Goal: Information Seeking & Learning: Compare options

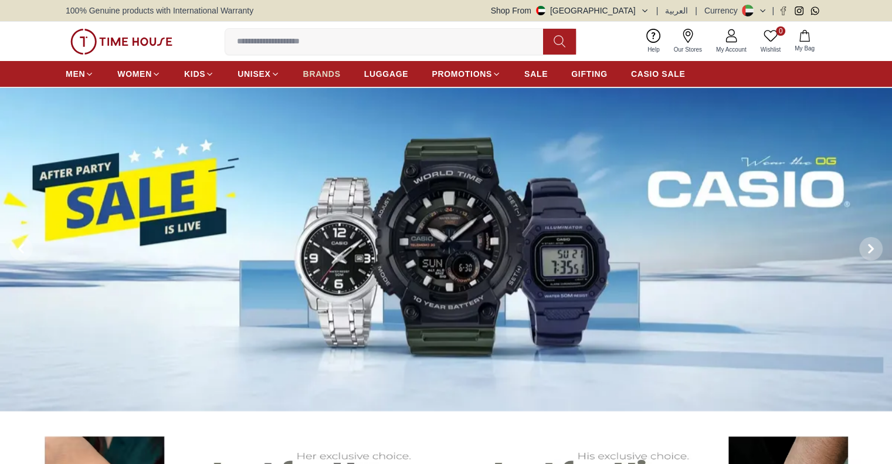
click at [333, 74] on span "BRANDS" at bounding box center [322, 74] width 38 height 12
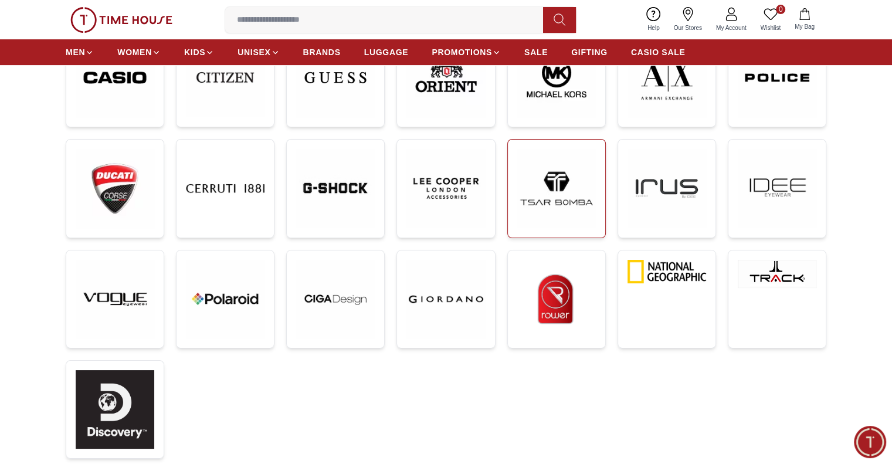
scroll to position [411, 0]
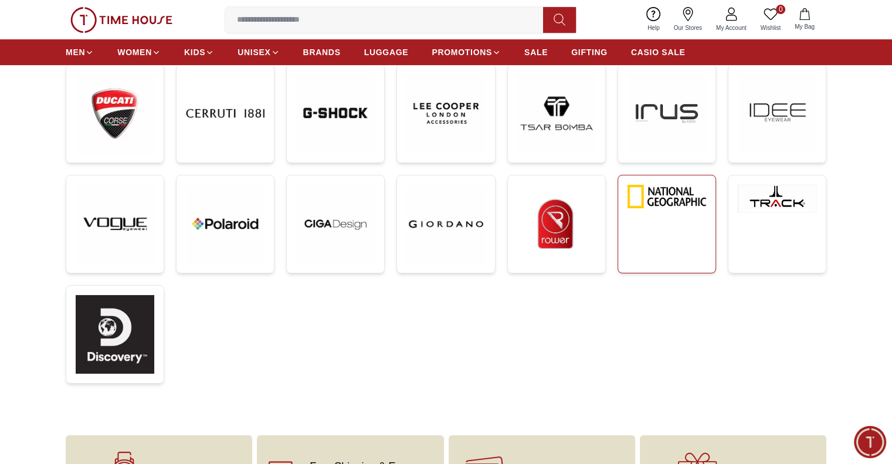
click at [684, 225] on link at bounding box center [667, 224] width 99 height 99
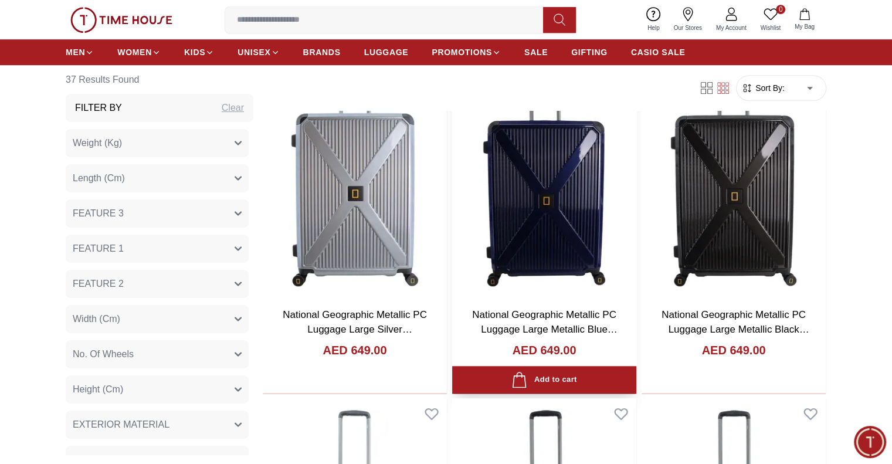
scroll to position [735, 0]
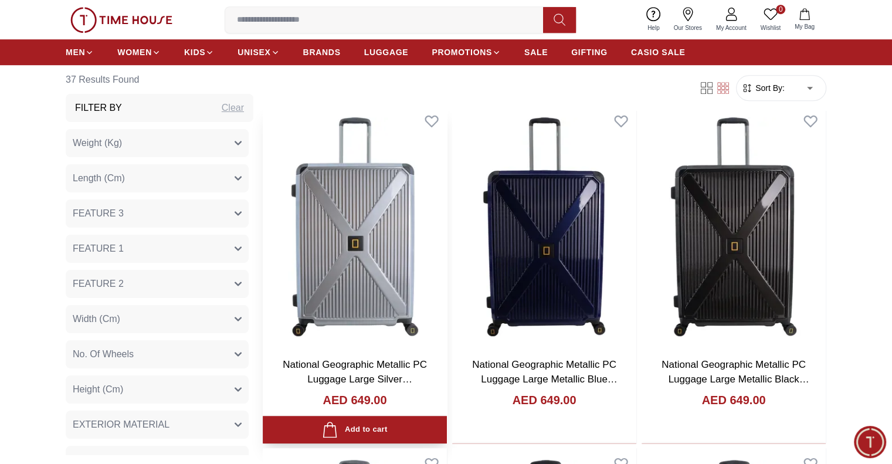
click at [365, 194] on img at bounding box center [355, 227] width 184 height 242
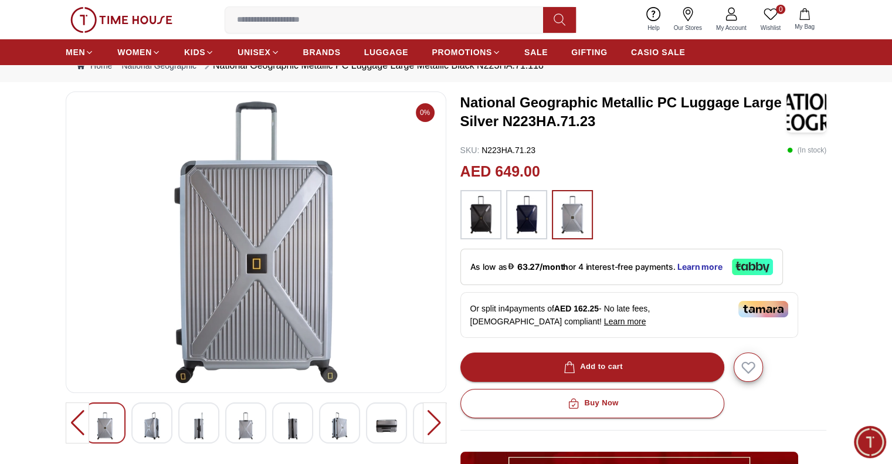
scroll to position [59, 0]
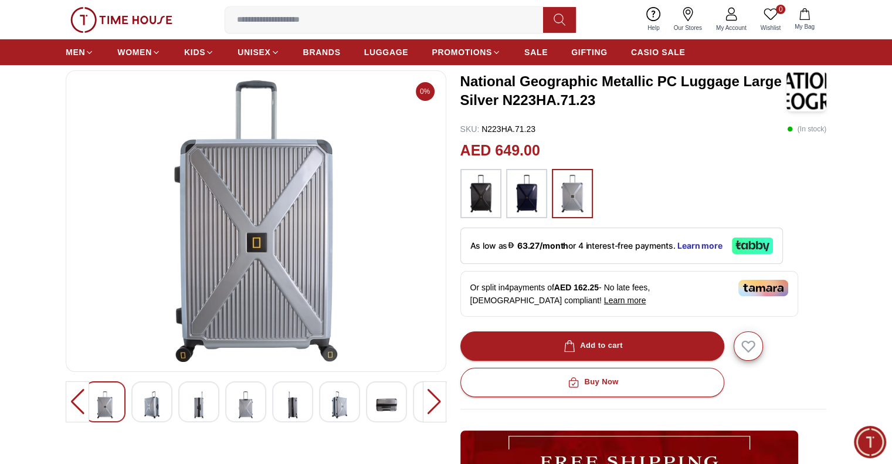
scroll to position [735, 0]
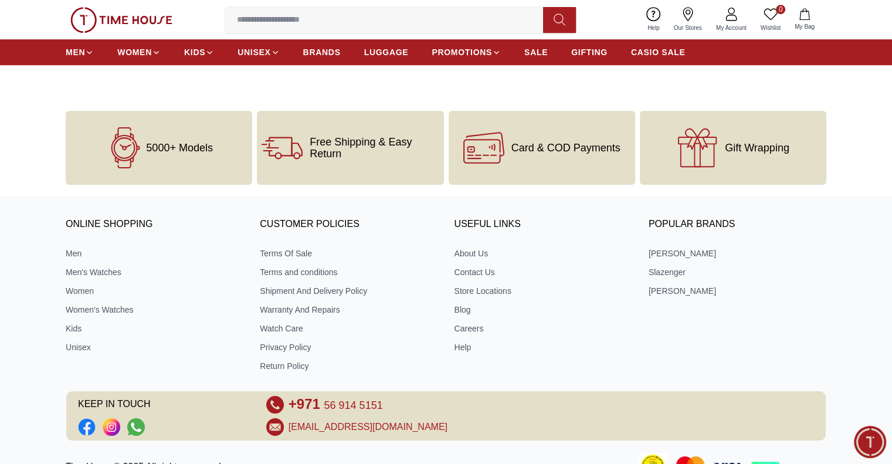
scroll to position [411, 0]
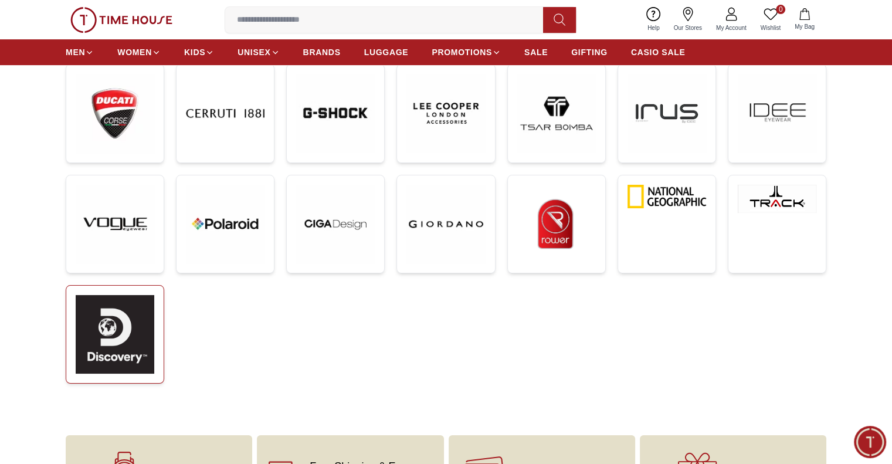
click at [108, 354] on img at bounding box center [115, 334] width 79 height 79
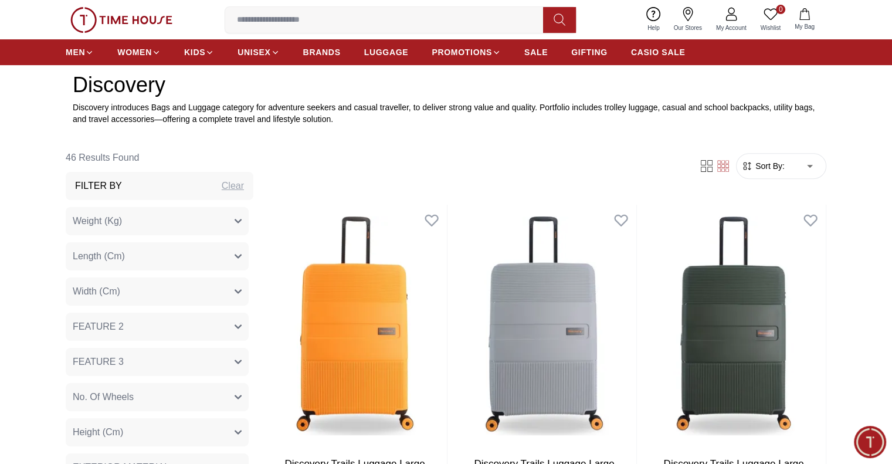
scroll to position [352, 0]
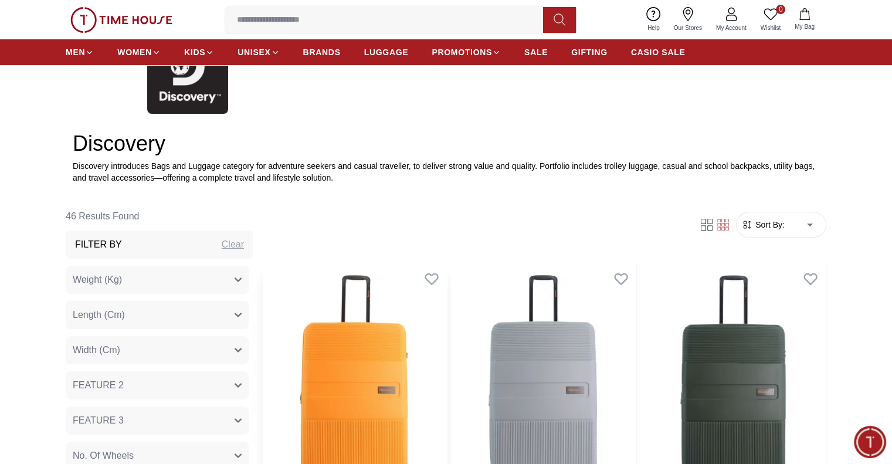
click at [350, 372] on img at bounding box center [355, 384] width 184 height 242
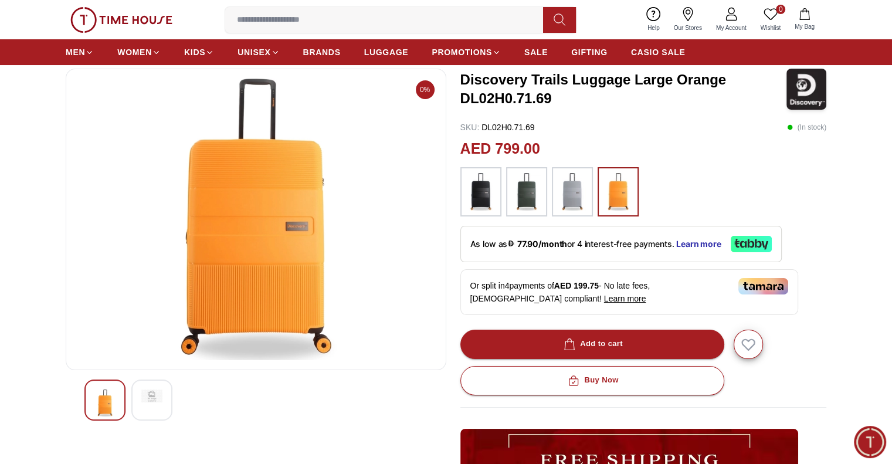
scroll to position [117, 0]
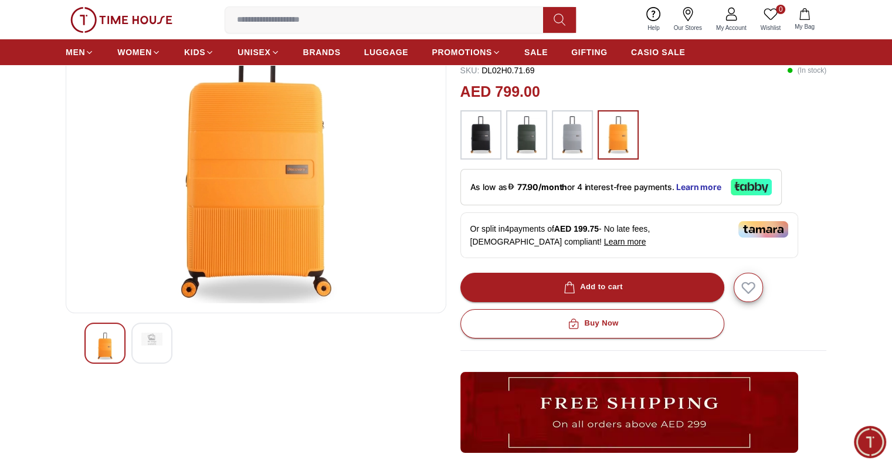
click at [146, 338] on img at bounding box center [151, 339] width 21 height 13
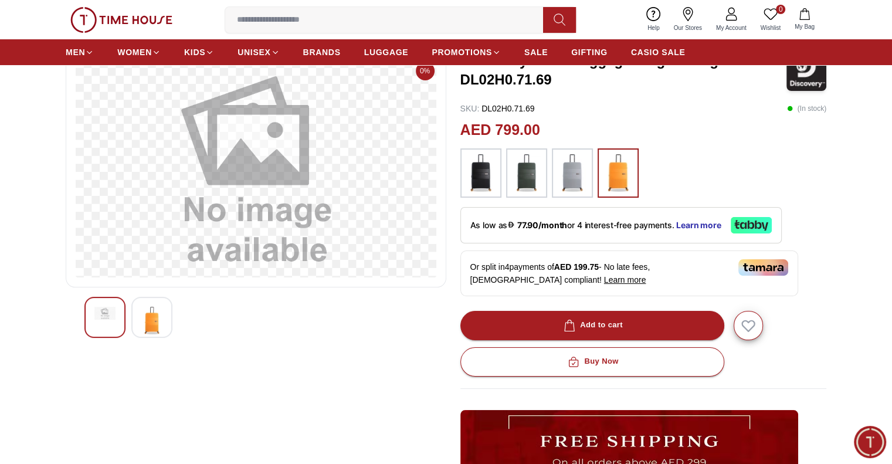
scroll to position [59, 0]
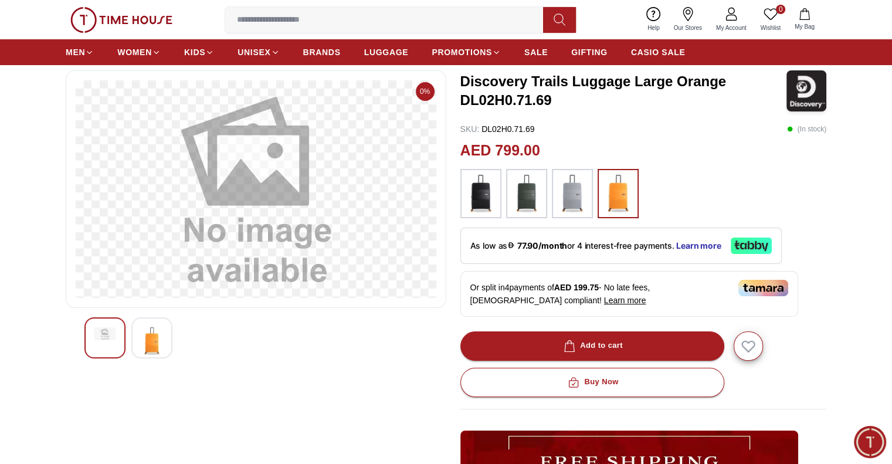
click at [154, 335] on img at bounding box center [151, 340] width 21 height 27
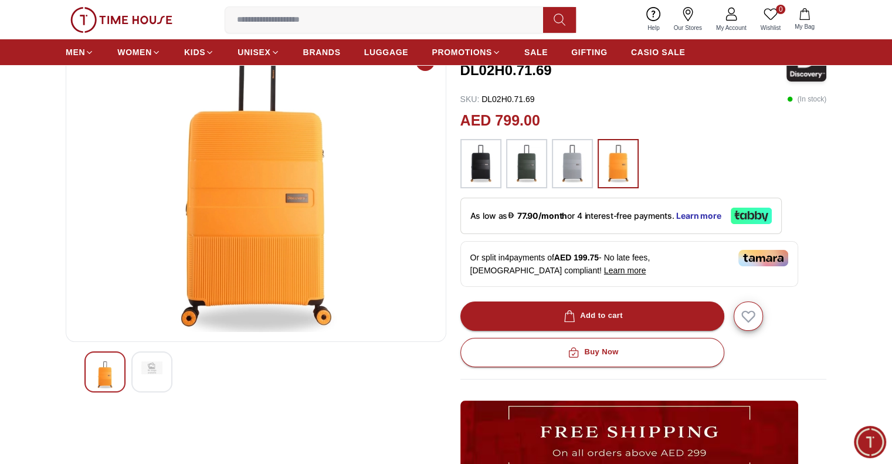
scroll to position [0, 0]
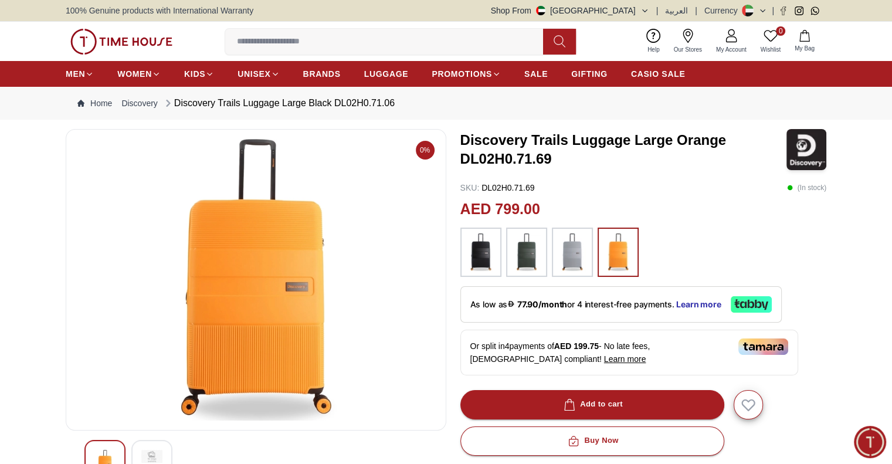
click at [490, 255] on img at bounding box center [480, 252] width 29 height 38
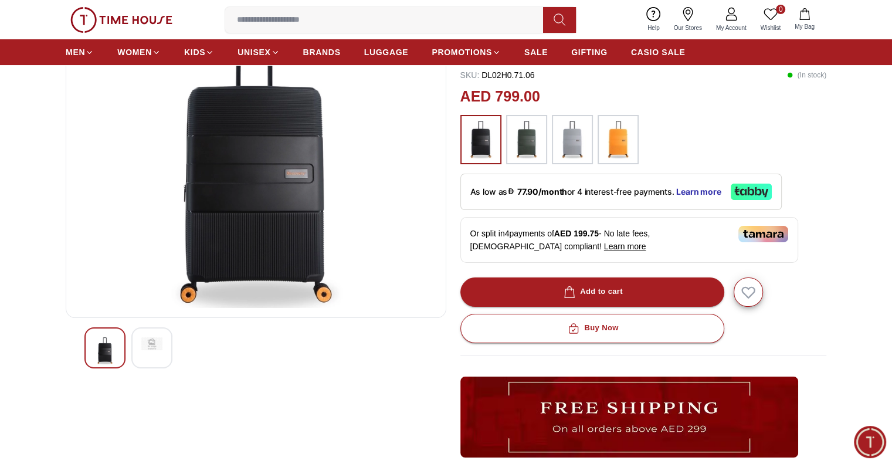
scroll to position [117, 0]
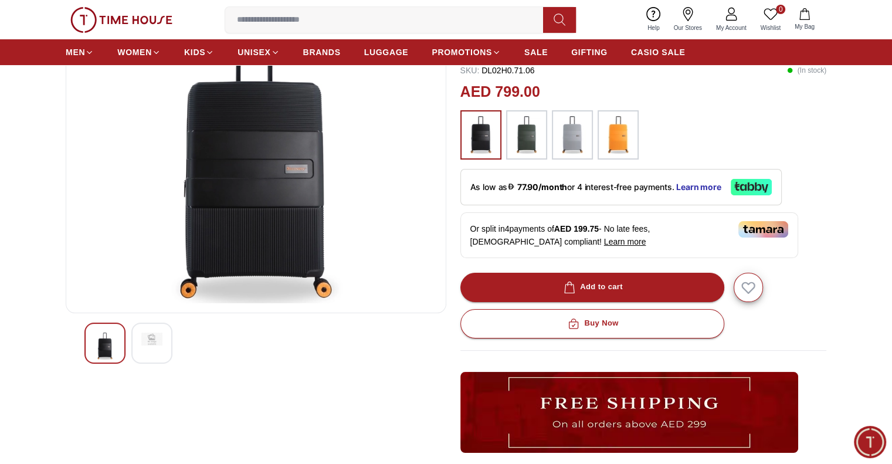
click at [527, 139] on img at bounding box center [526, 135] width 29 height 38
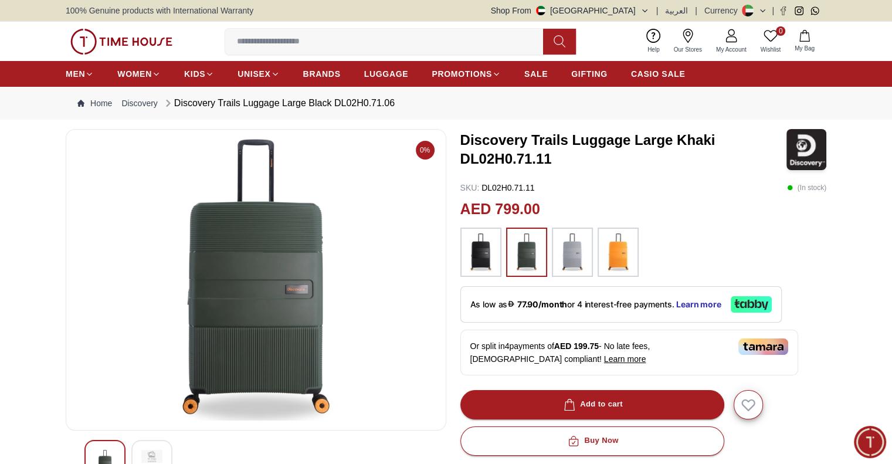
click at [363, 37] on input at bounding box center [388, 41] width 327 height 23
paste input "**********"
type input "**********"
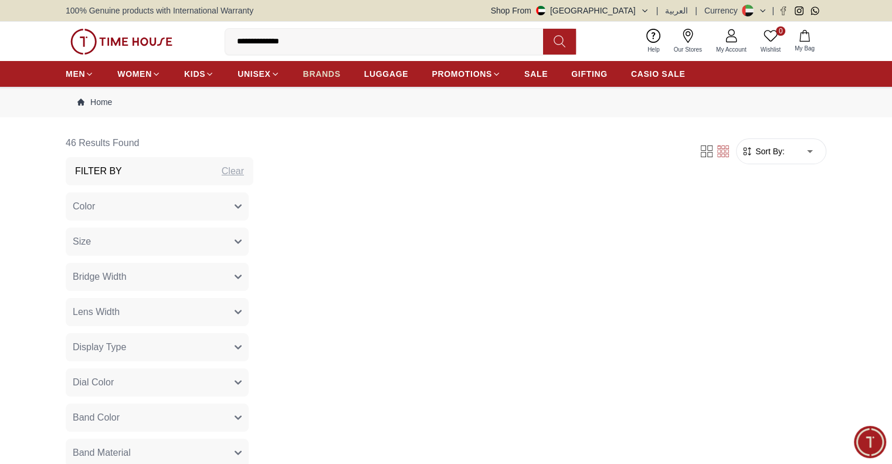
click at [332, 76] on span "BRANDS" at bounding box center [322, 74] width 38 height 12
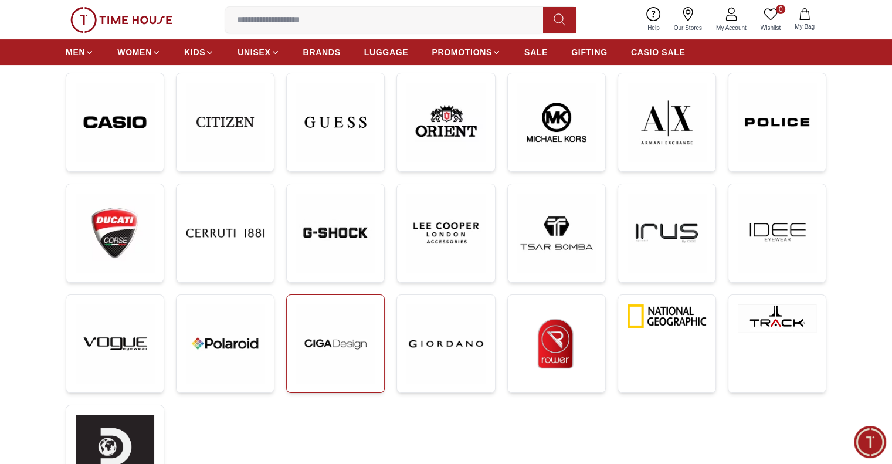
scroll to position [366, 0]
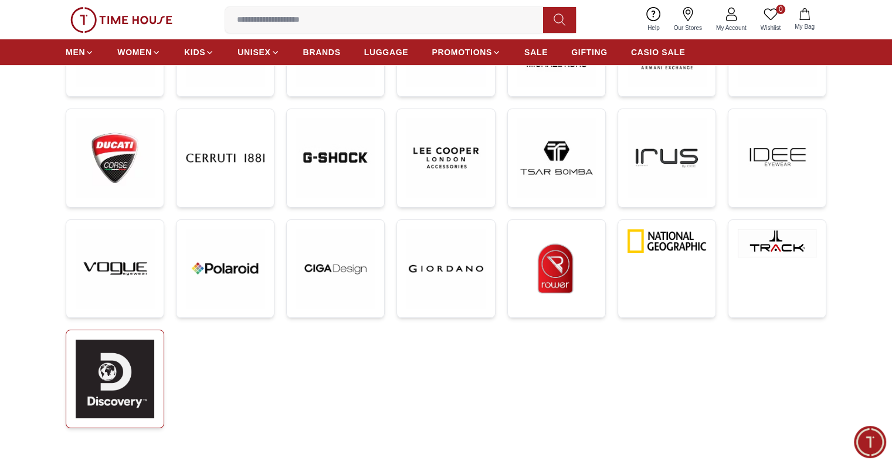
click at [121, 368] on img at bounding box center [115, 379] width 79 height 79
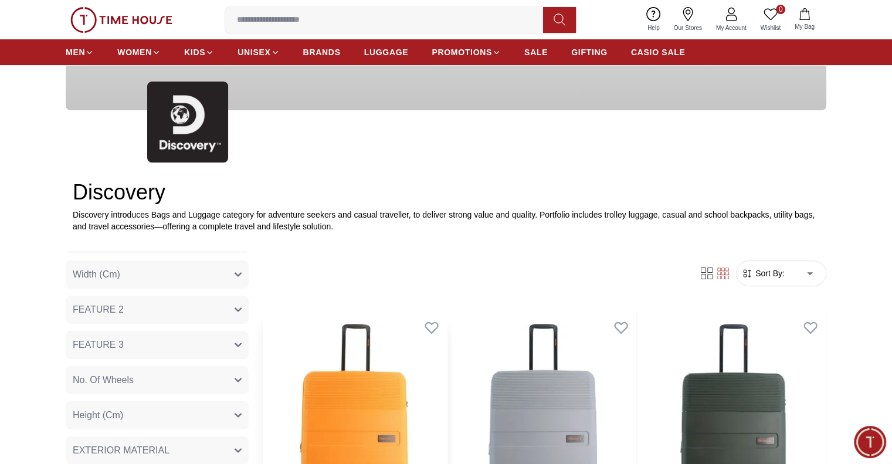
scroll to position [430, 0]
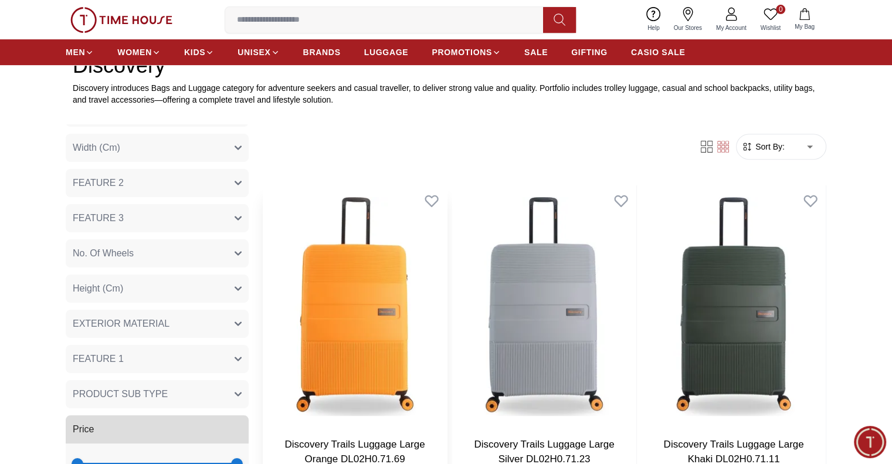
click at [360, 279] on img at bounding box center [355, 306] width 184 height 242
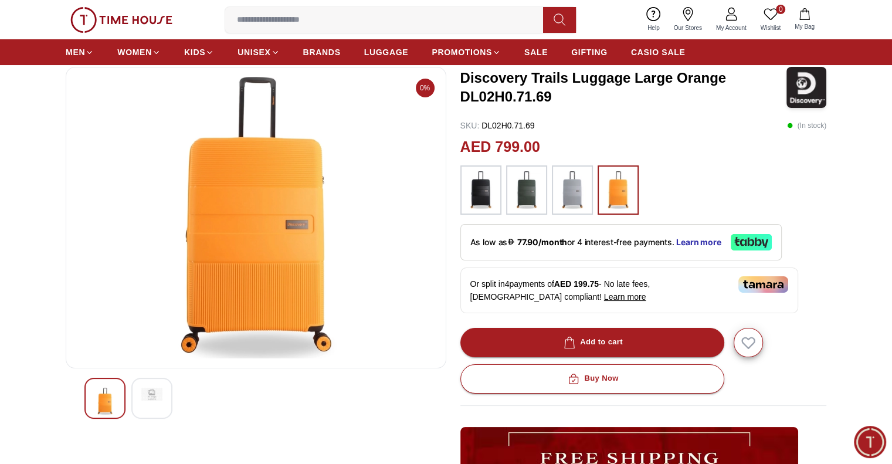
scroll to position [63, 0]
